Goal: Information Seeking & Learning: Learn about a topic

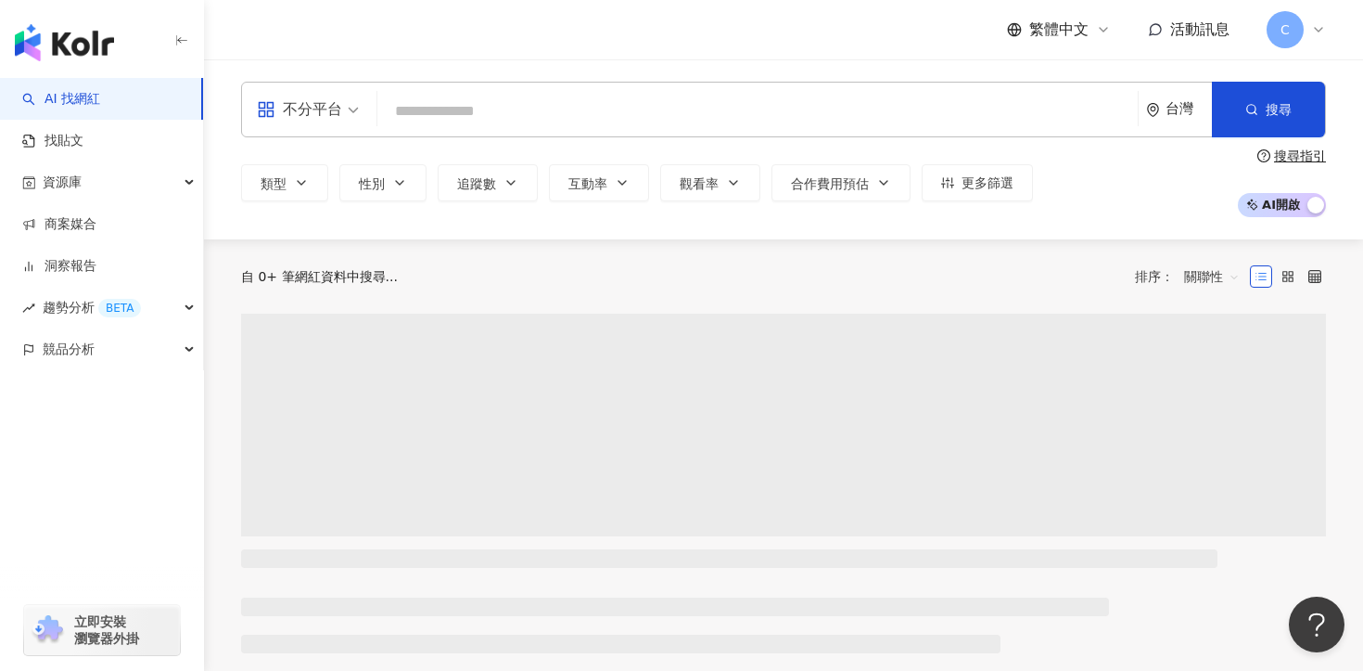
click at [462, 93] on div "不分平台 台灣 搜尋" at bounding box center [783, 110] width 1085 height 56
click at [74, 147] on link "找貼文" at bounding box center [52, 141] width 61 height 19
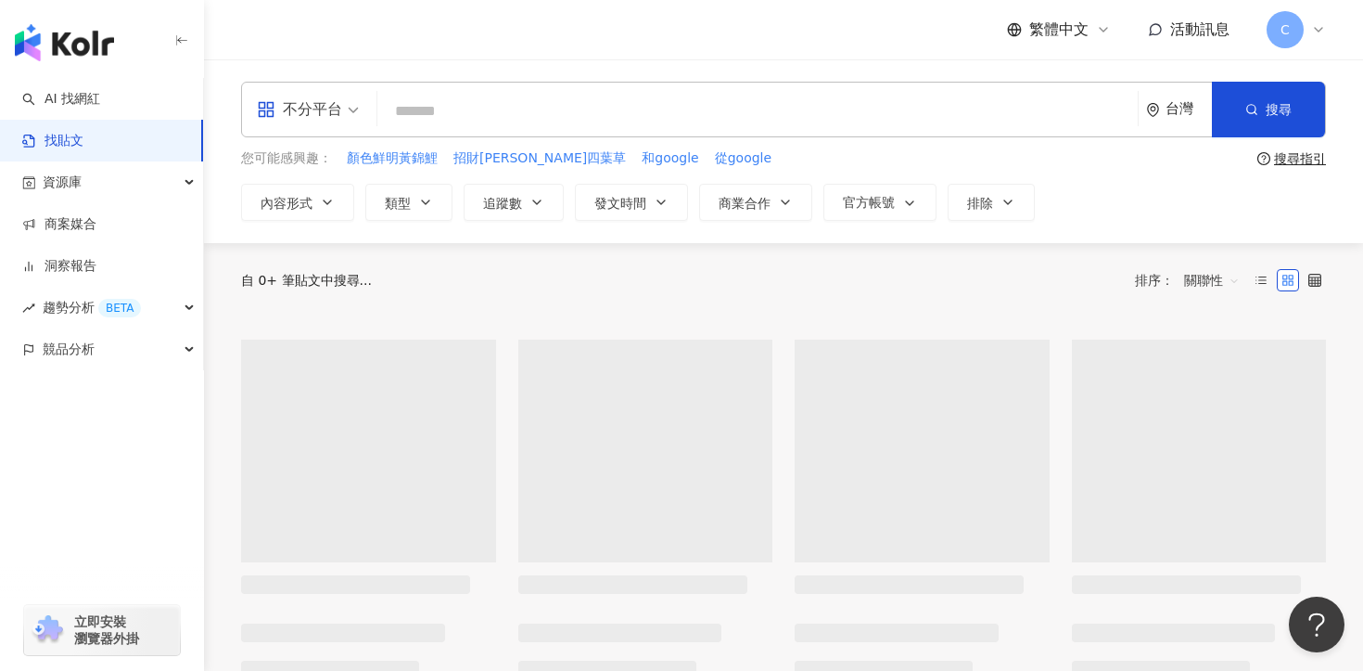
click at [499, 127] on input "search" at bounding box center [758, 111] width 746 height 40
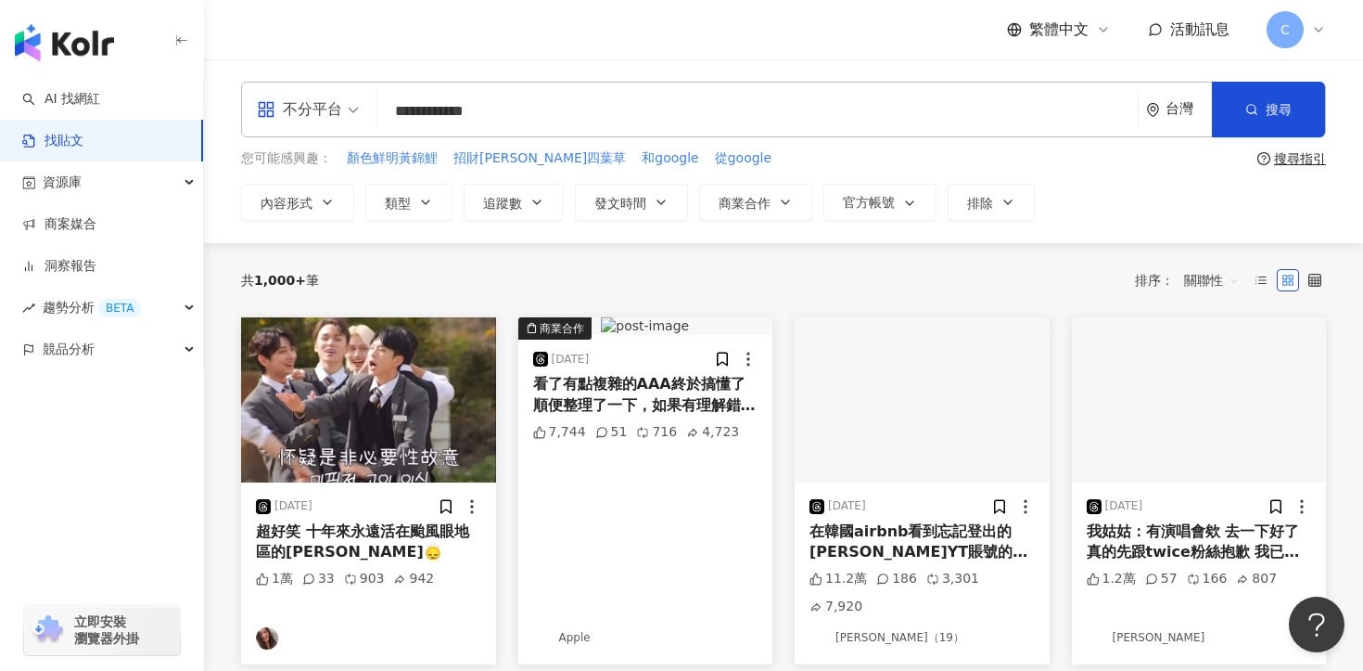
type input "**********"
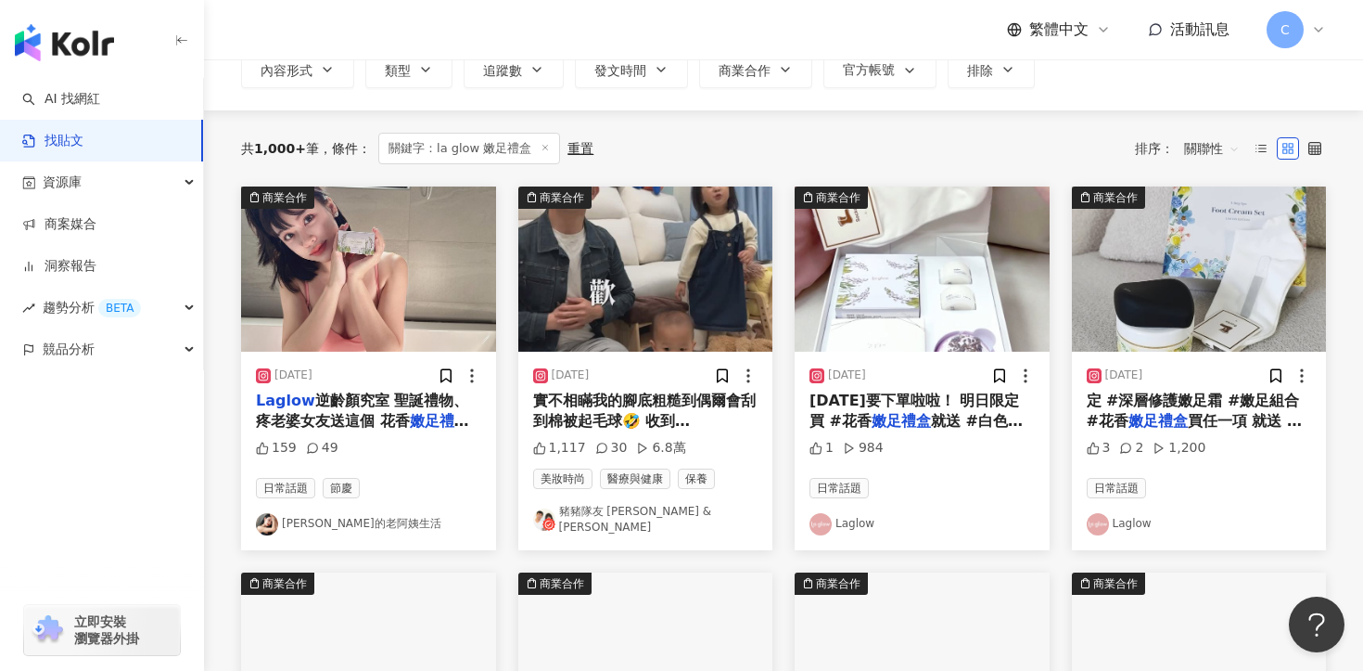
scroll to position [162, 0]
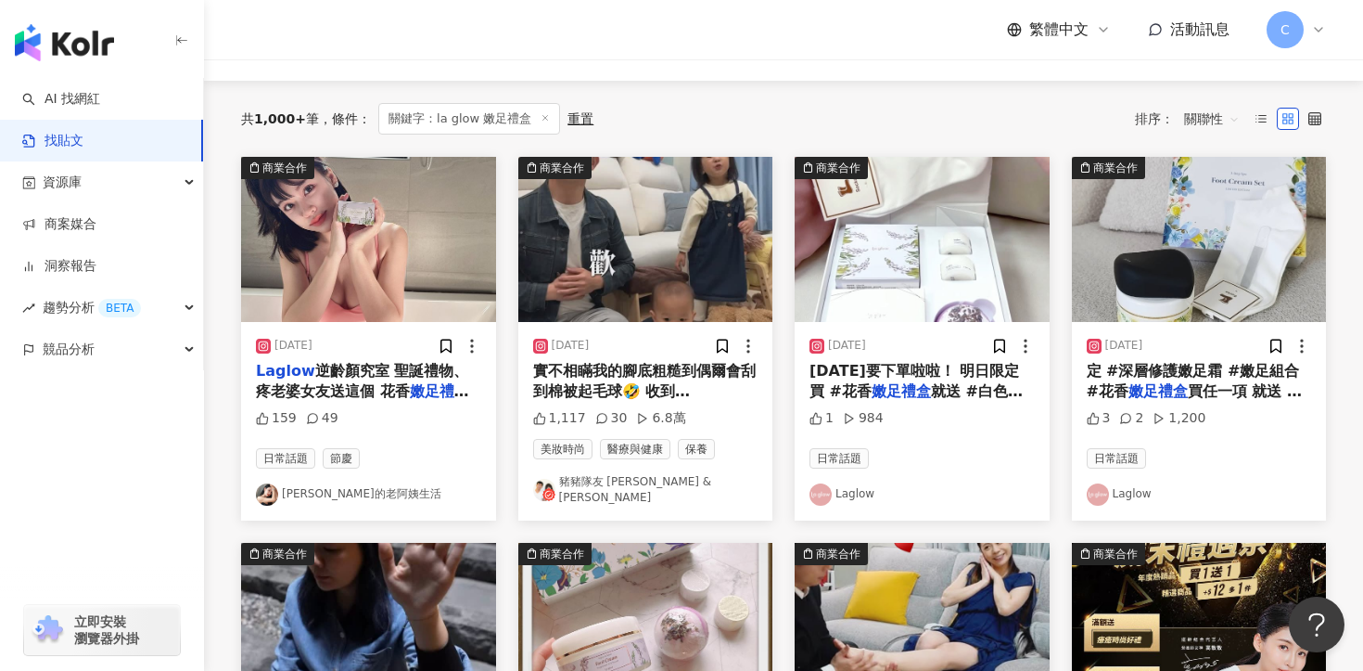
click at [337, 374] on span "逆齡顏究室 聖誕禮物、疼老婆女友送這個 花香" at bounding box center [362, 381] width 212 height 38
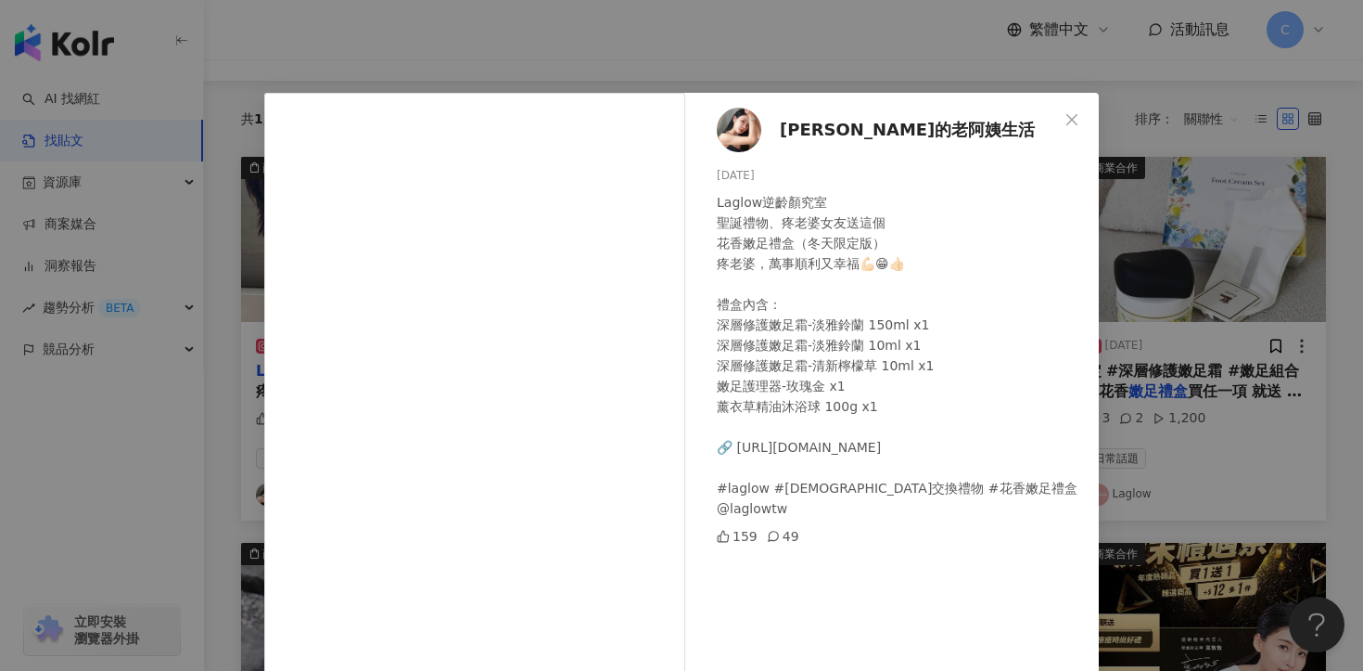
scroll to position [98, 0]
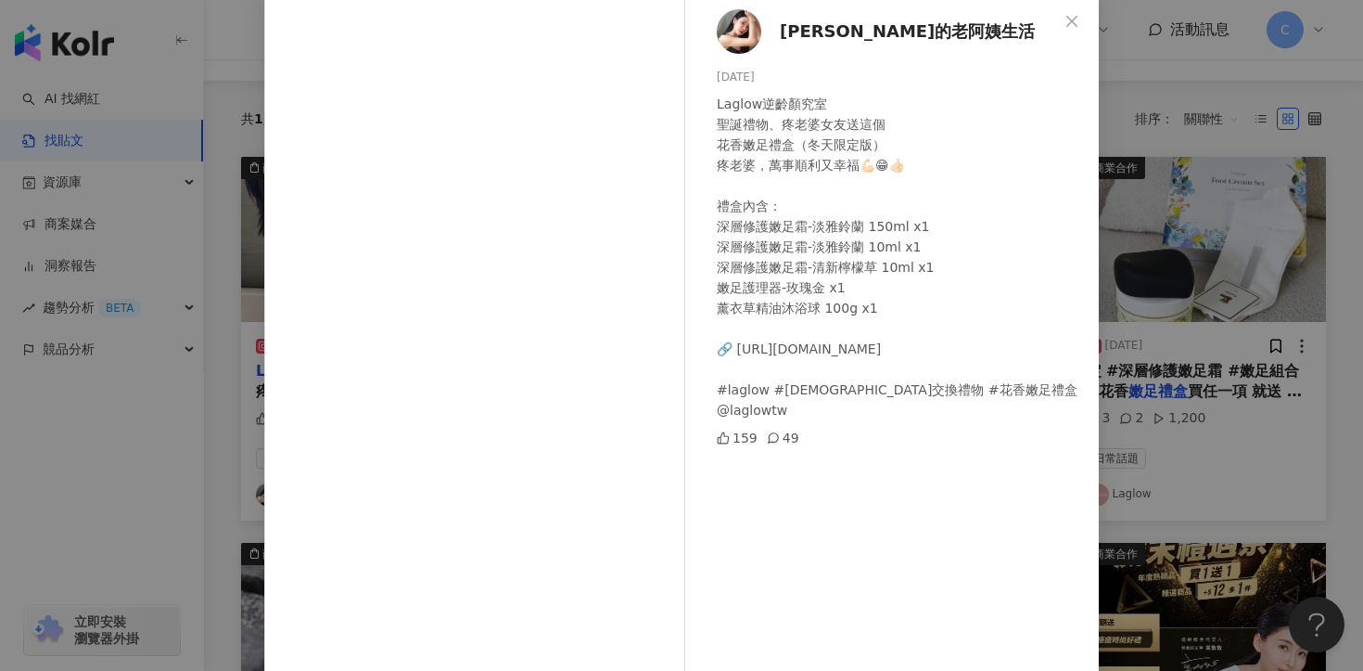
click at [1162, 345] on div "[PERSON_NAME]的老阿姨生活 [DATE] Laglow逆齡顏究室 聖誕禮物、疼老婆女友送這個 花香嫩足禮盒（冬天限定版） 疼老婆，萬事順利又幸福💪…" at bounding box center [681, 335] width 1363 height 671
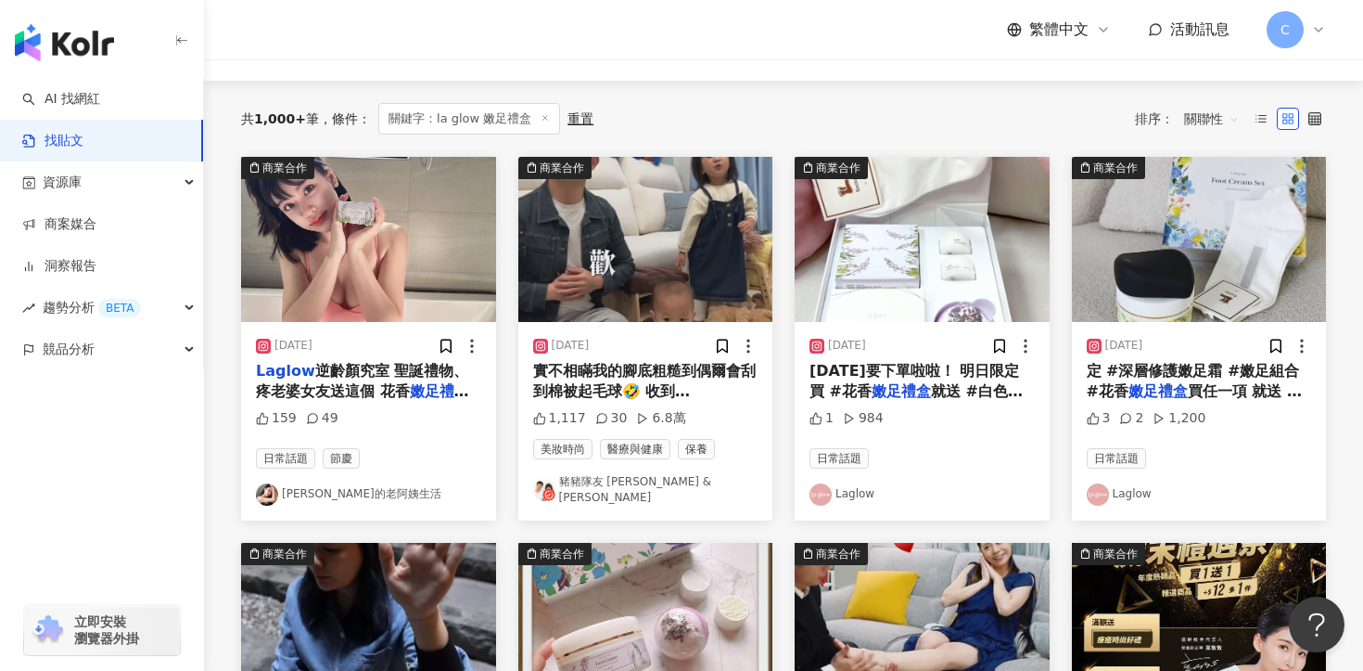
click at [585, 378] on div "實不相瞞我的腳底粗糙到偶爾會刮到棉被起毛球🤣 收到 @ laglow tw 的花香 嫩足禮盒 ，正好來拯救我們家的棉被（？）先使用嫩足護理器去除硬皮，經安全認…" at bounding box center [645, 382] width 225 height 42
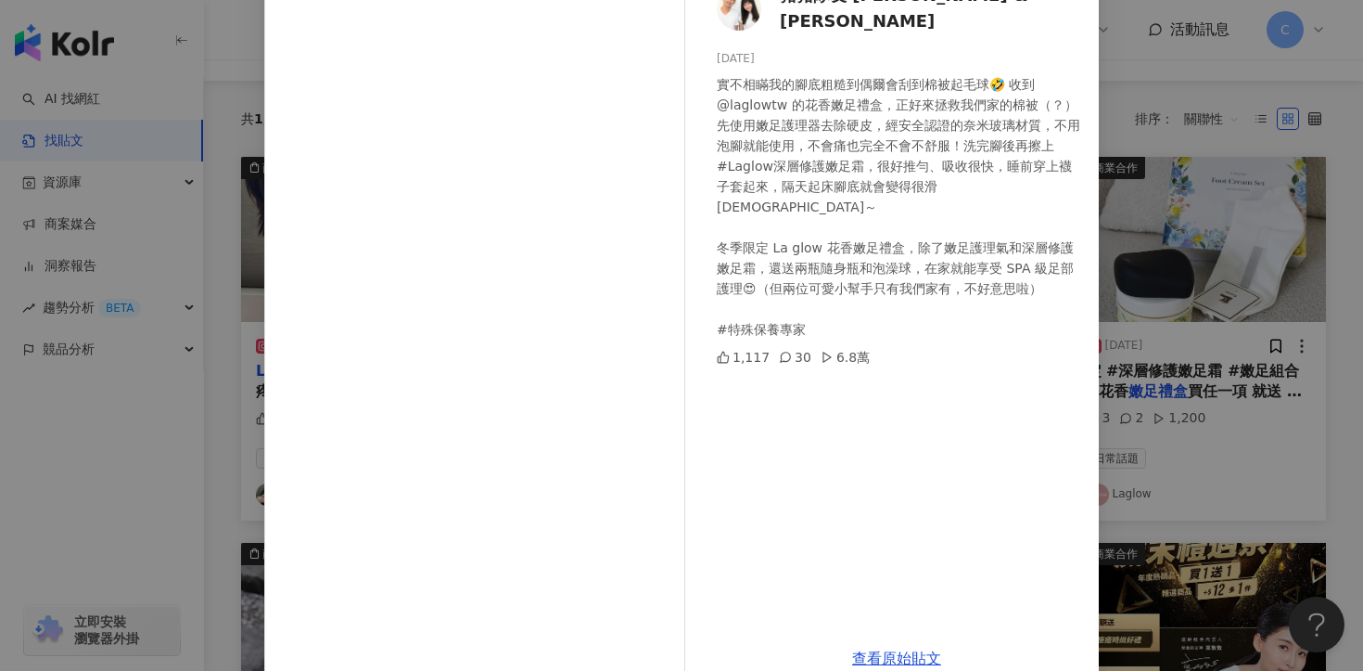
scroll to position [161, 0]
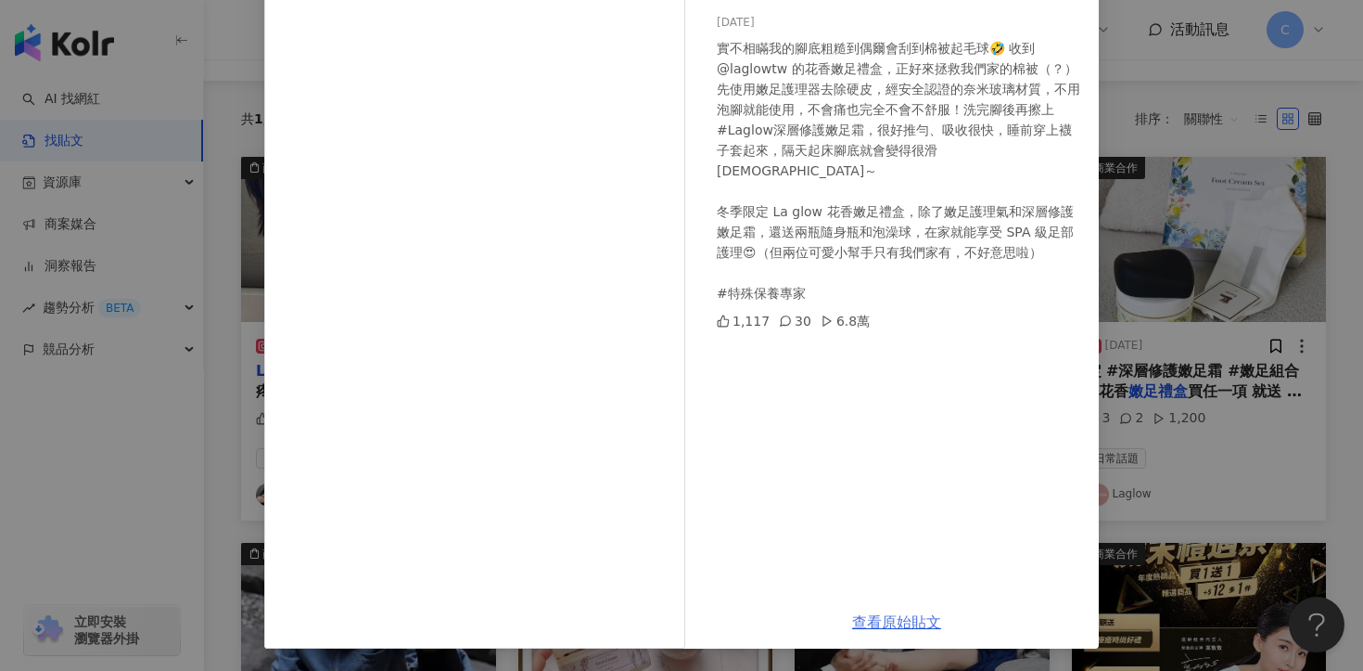
click at [885, 621] on link "查看原始貼文" at bounding box center [896, 622] width 89 height 18
